Goal: Information Seeking & Learning: Learn about a topic

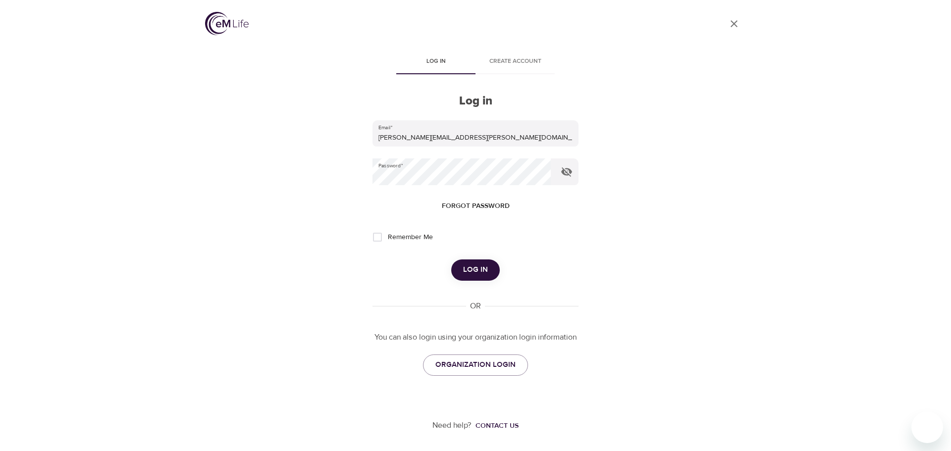
click at [378, 235] on input "Remember Me" at bounding box center [377, 237] width 21 height 21
checkbox input "true"
click at [478, 268] on span "Log in" at bounding box center [475, 270] width 25 height 13
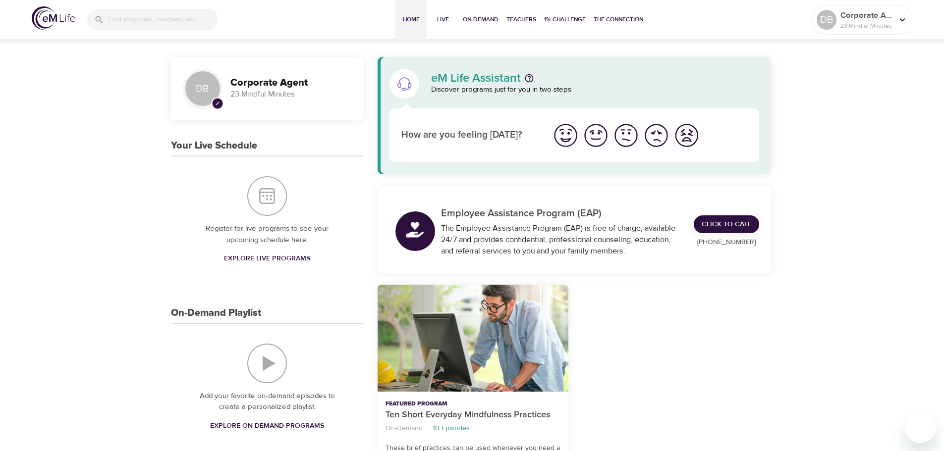
click at [266, 259] on span "Explore Live Programs" at bounding box center [267, 259] width 86 height 12
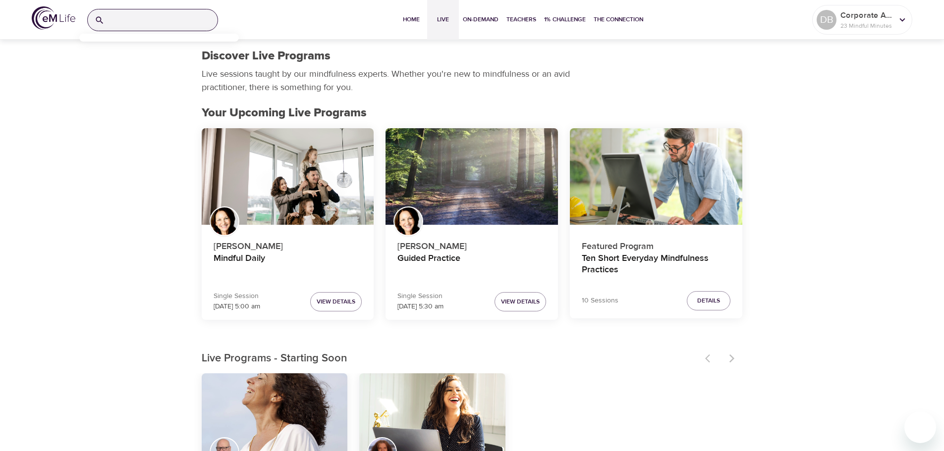
click at [133, 13] on input "search" at bounding box center [163, 19] width 109 height 21
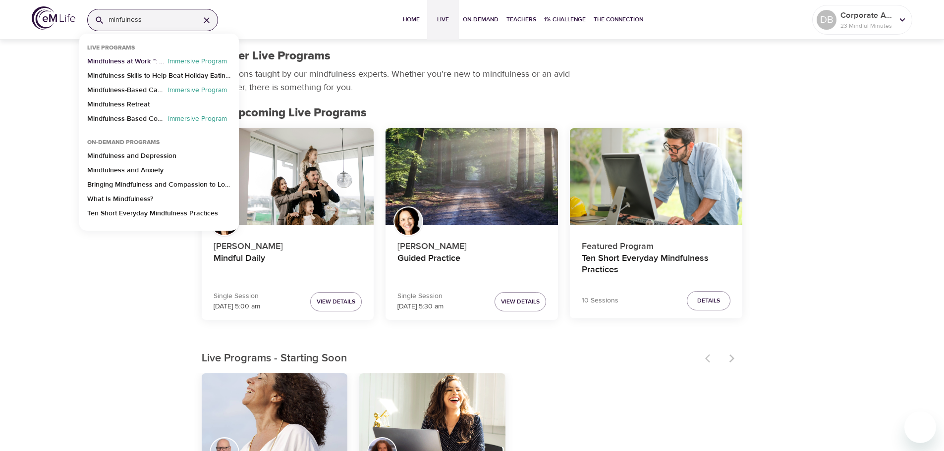
type input "minfulness"
click at [135, 61] on p "Mindfulness at Work ™: Stress Reduction" at bounding box center [125, 63] width 77 height 14
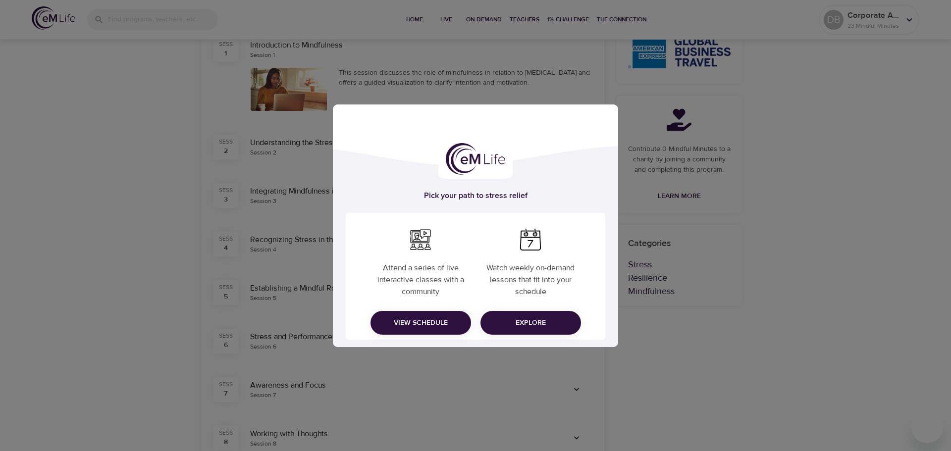
scroll to position [198, 0]
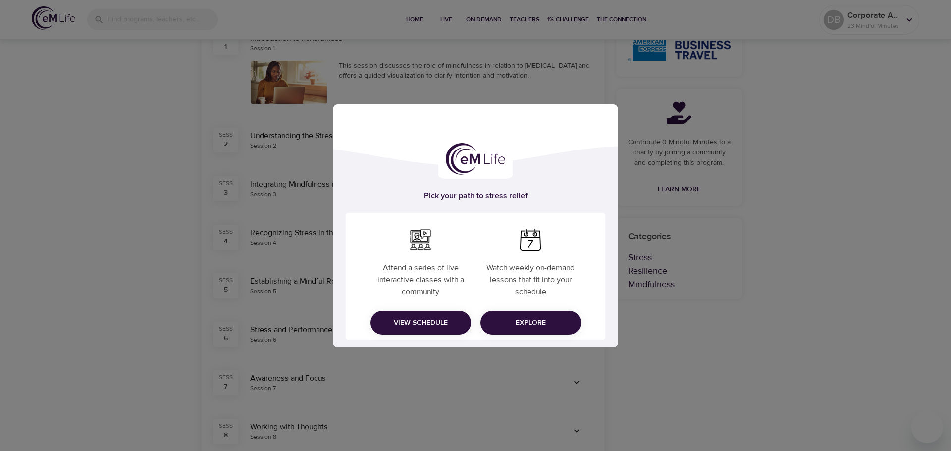
click at [526, 317] on span "Explore" at bounding box center [531, 323] width 85 height 12
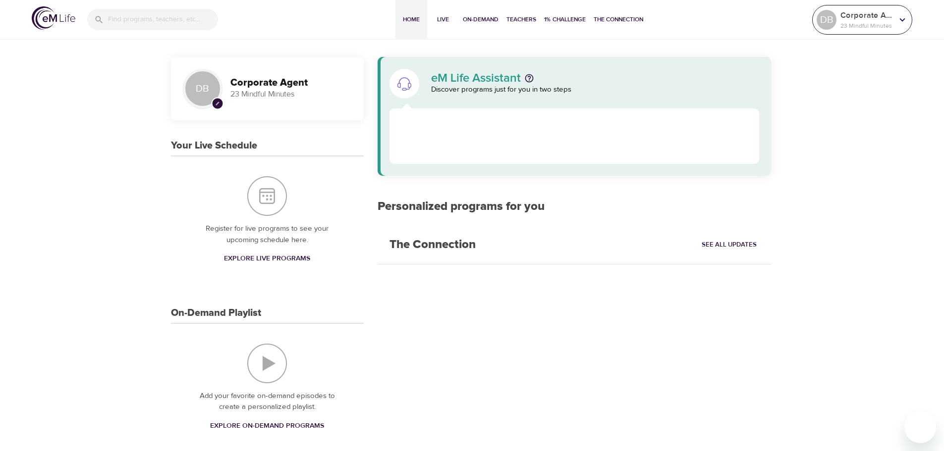
click at [902, 19] on icon at bounding box center [902, 19] width 11 height 11
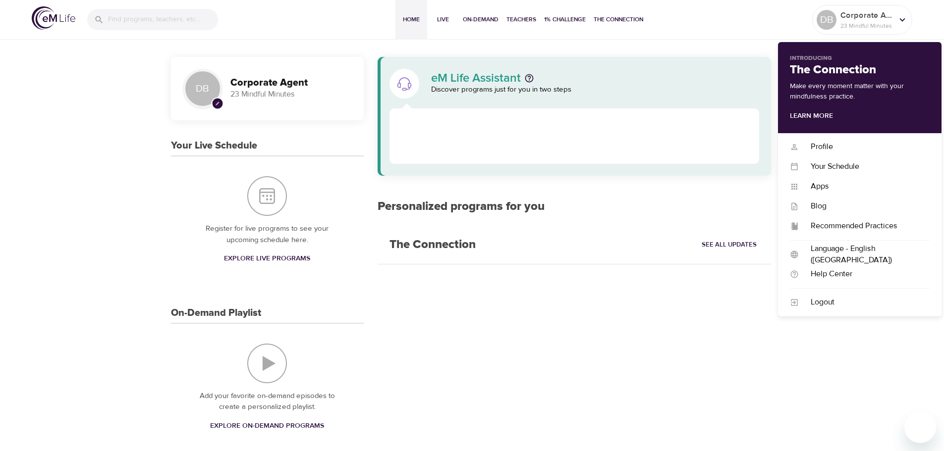
click at [606, 244] on div "The Connection See All Updates" at bounding box center [575, 245] width 394 height 38
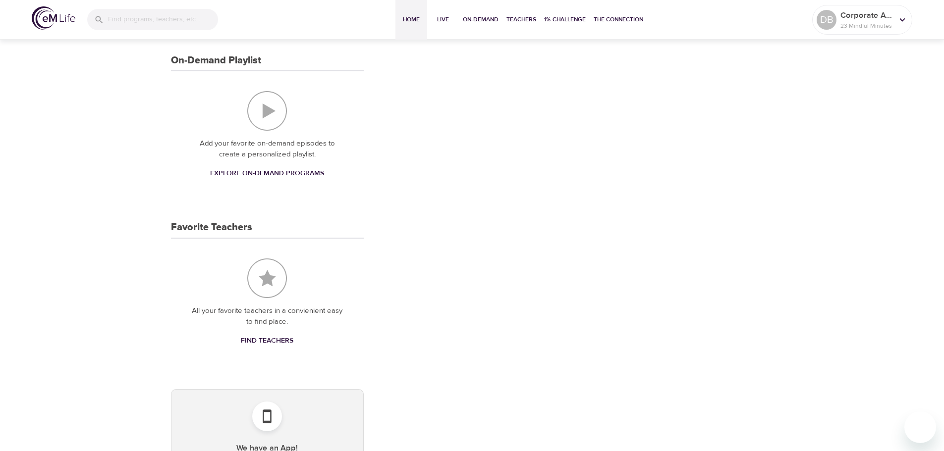
scroll to position [108, 0]
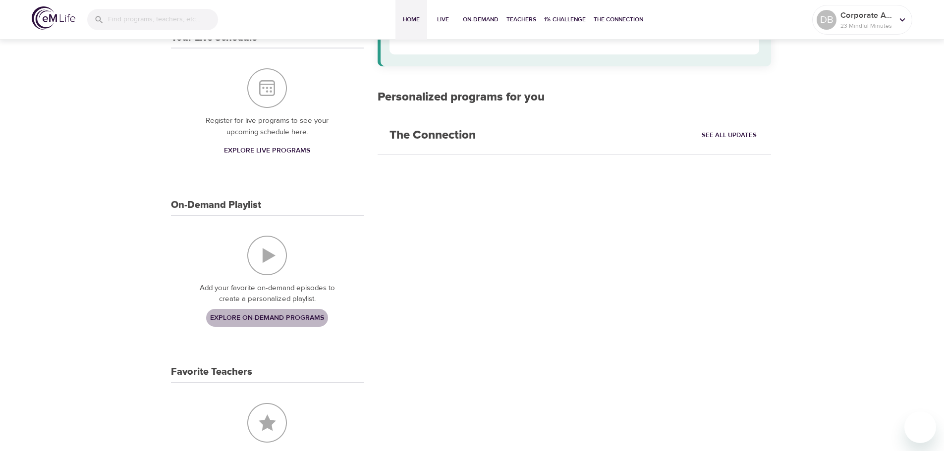
click at [263, 318] on span "Explore On-Demand Programs" at bounding box center [267, 318] width 114 height 12
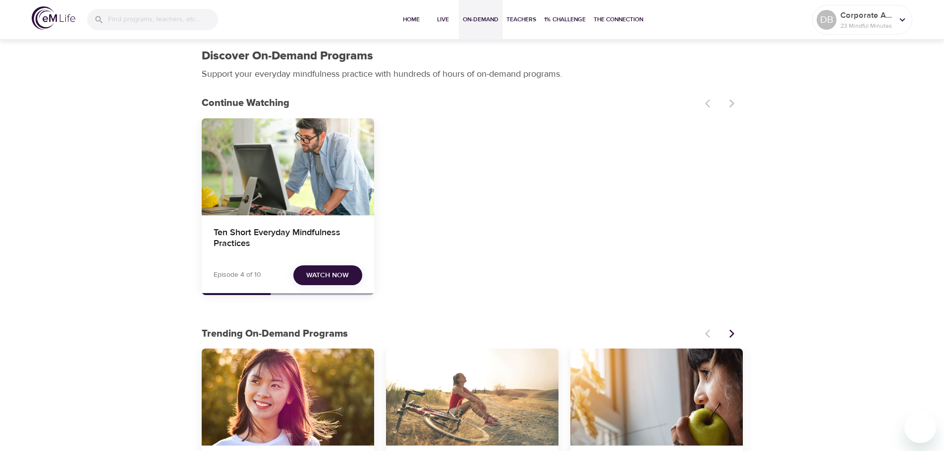
click at [333, 270] on span "Watch Now" at bounding box center [327, 276] width 43 height 12
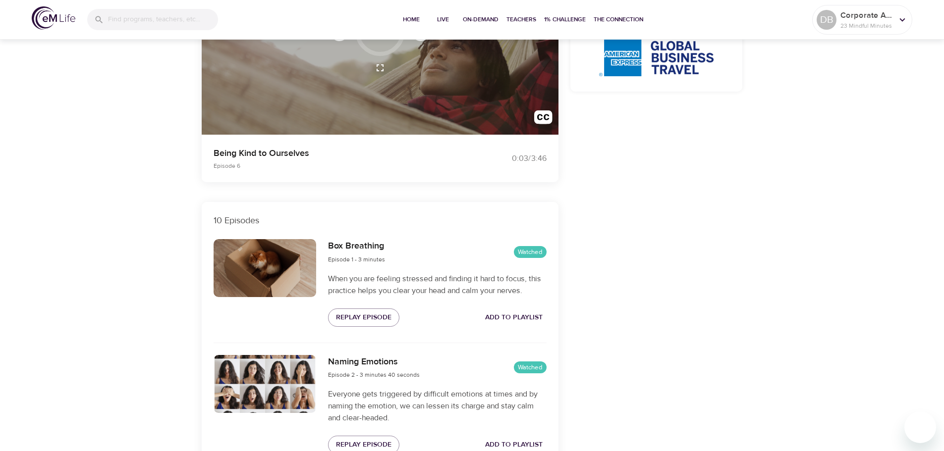
scroll to position [50, 0]
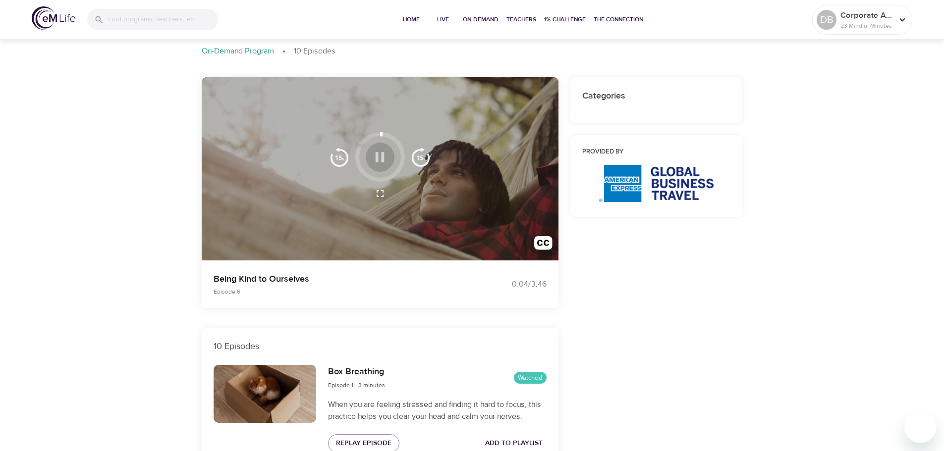
click at [380, 155] on icon "button" at bounding box center [379, 157] width 17 height 17
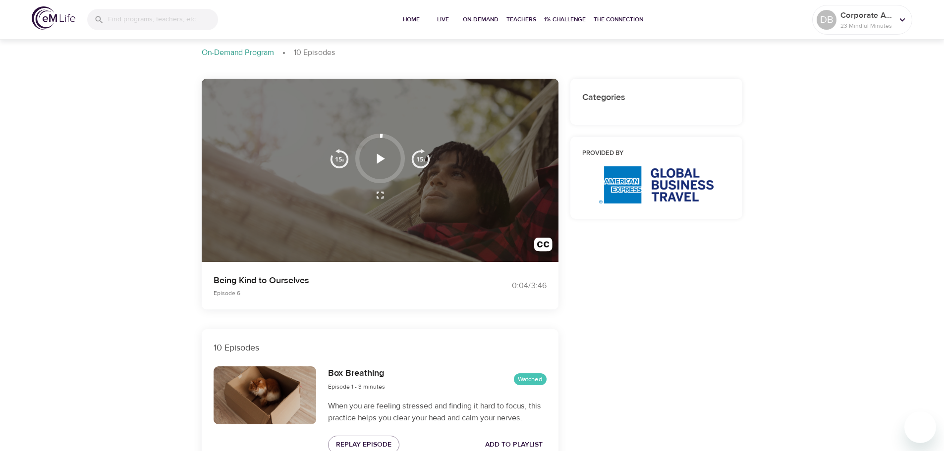
scroll to position [0, 0]
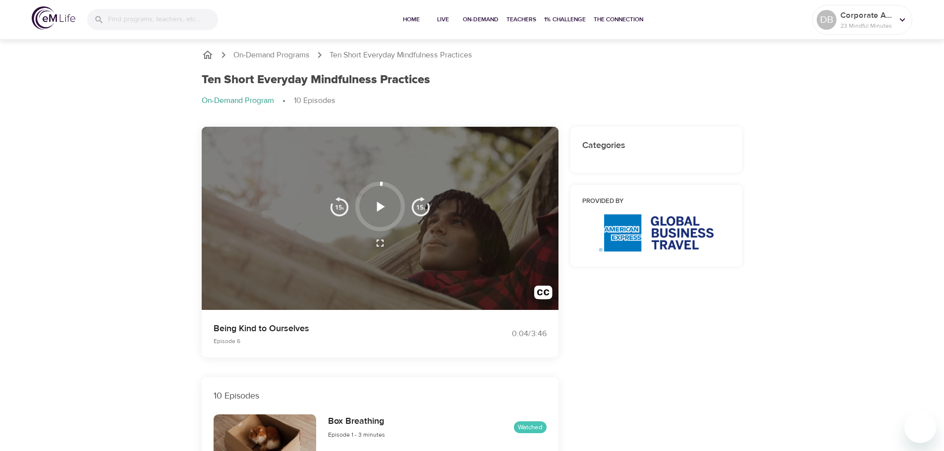
click at [378, 201] on icon "button" at bounding box center [379, 206] width 17 height 17
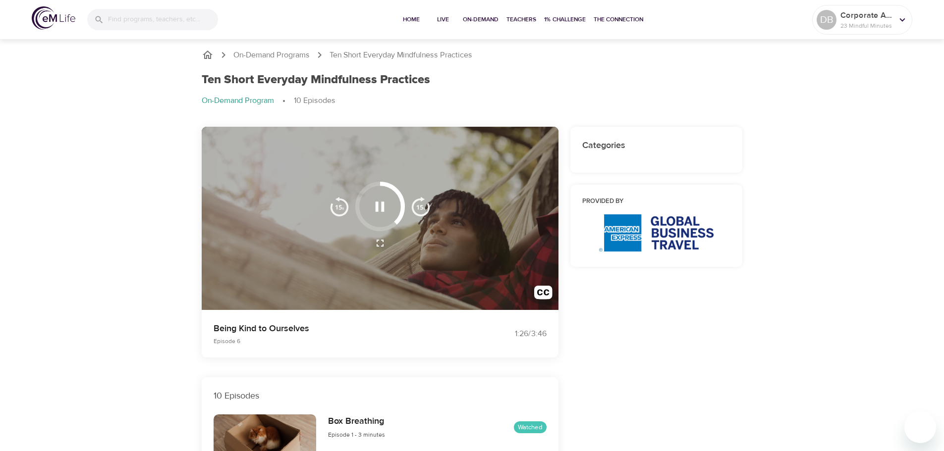
click at [379, 209] on icon "button" at bounding box center [379, 206] width 17 height 17
